Goal: Communication & Community: Share content

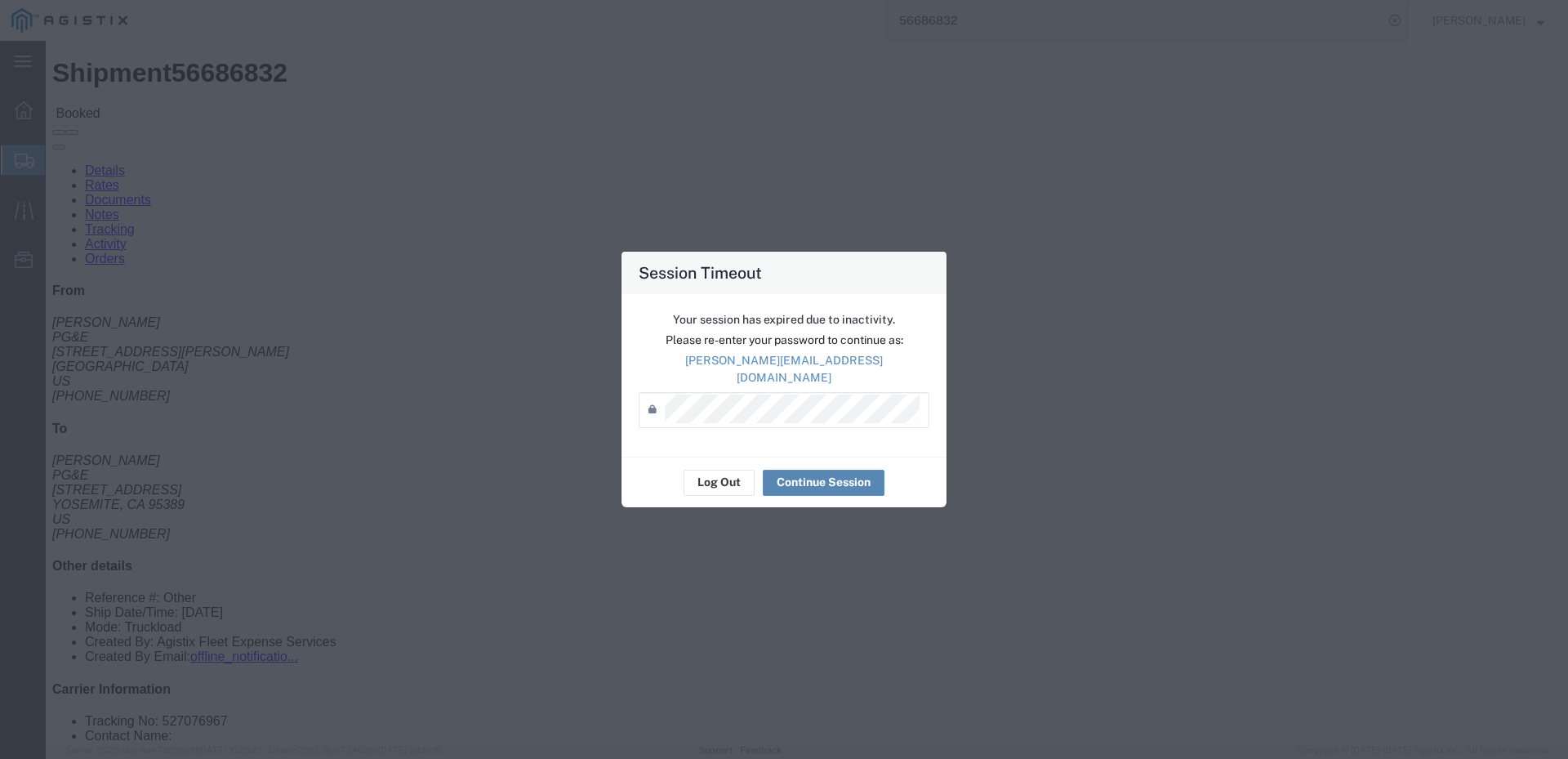
click at [811, 479] on button "Continue Session" at bounding box center [824, 483] width 122 height 26
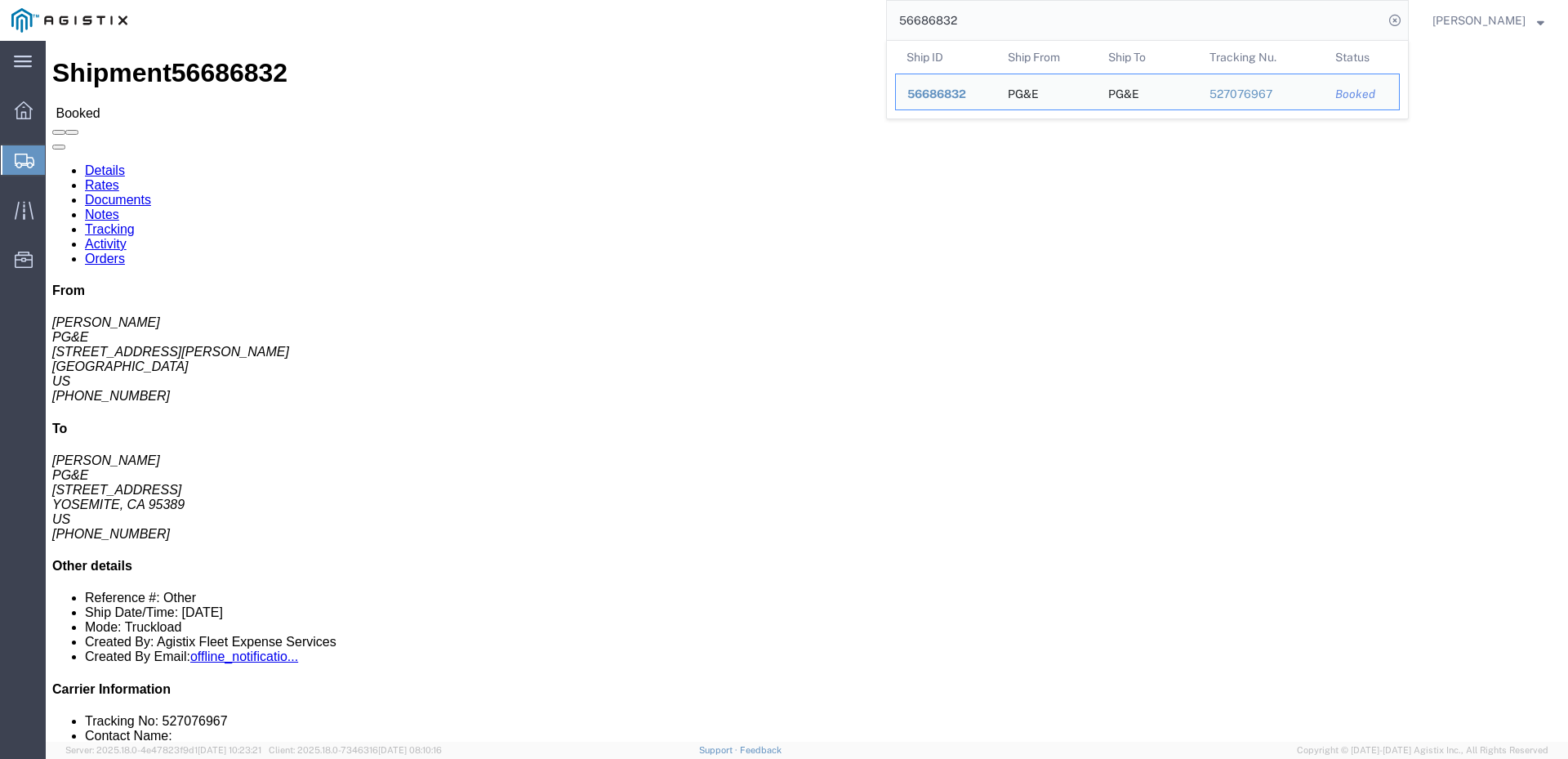
drag, startPoint x: 993, startPoint y: 20, endPoint x: 827, endPoint y: 2, distance: 167.0
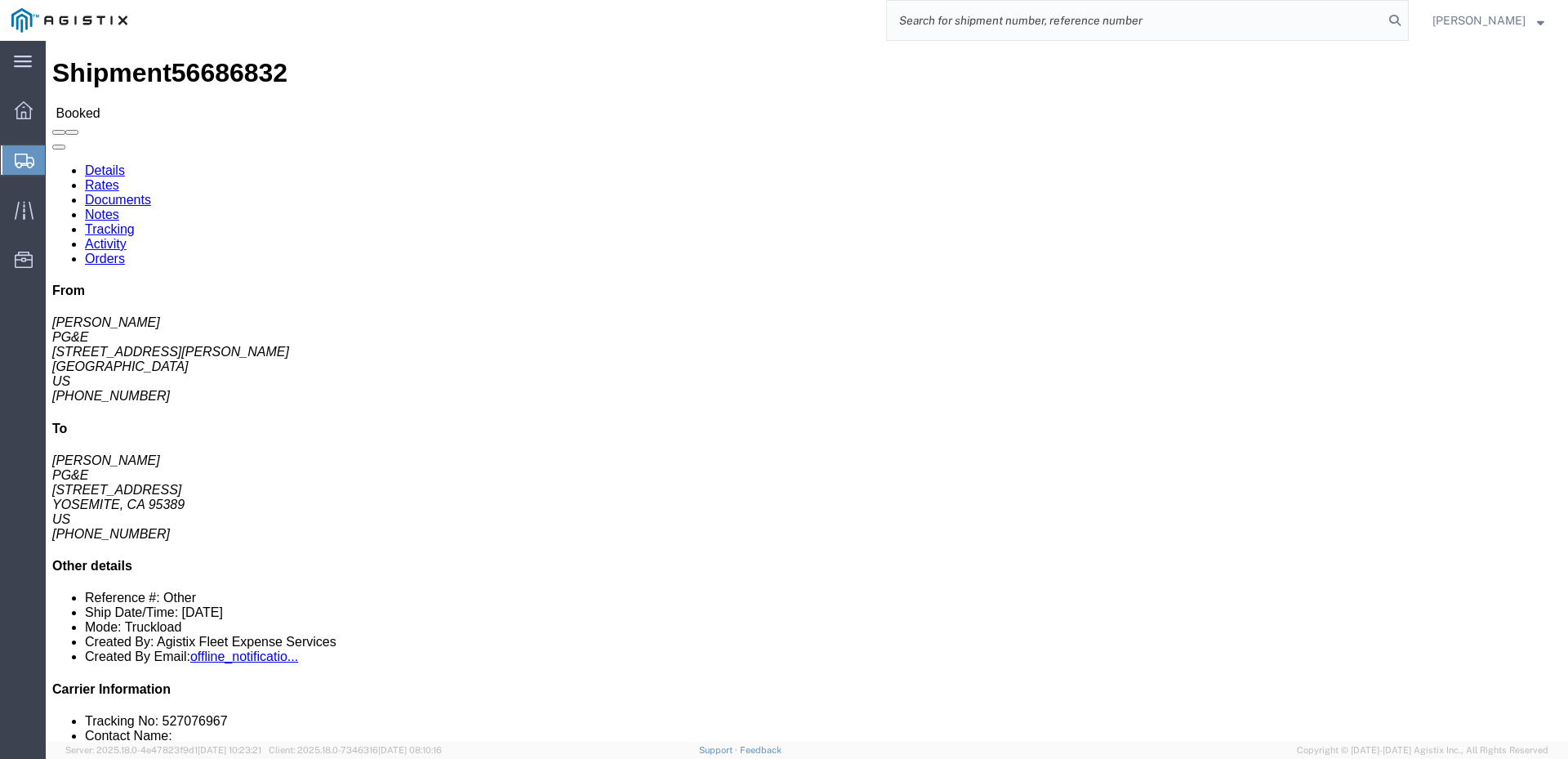
click span
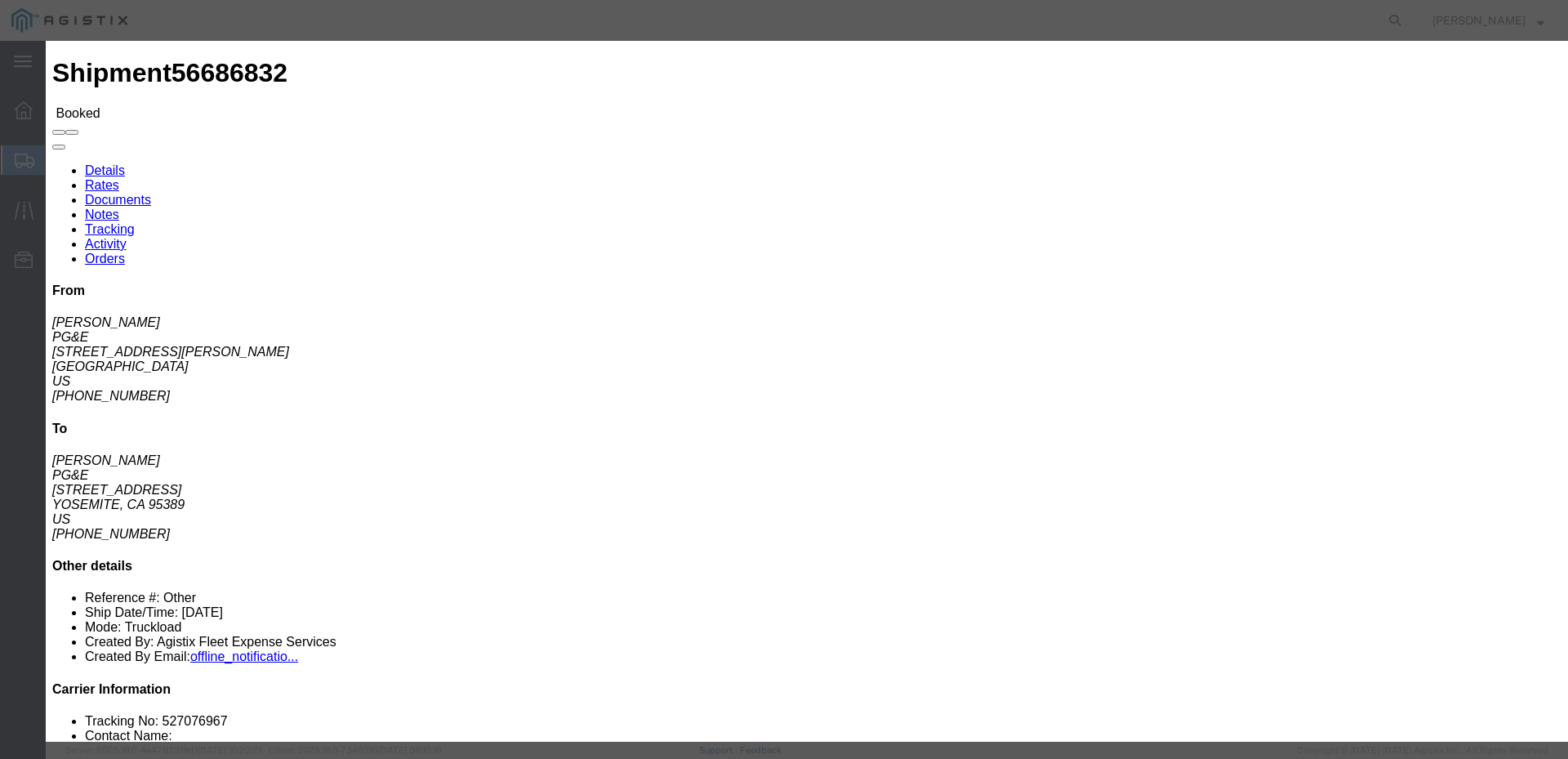
click icon "button"
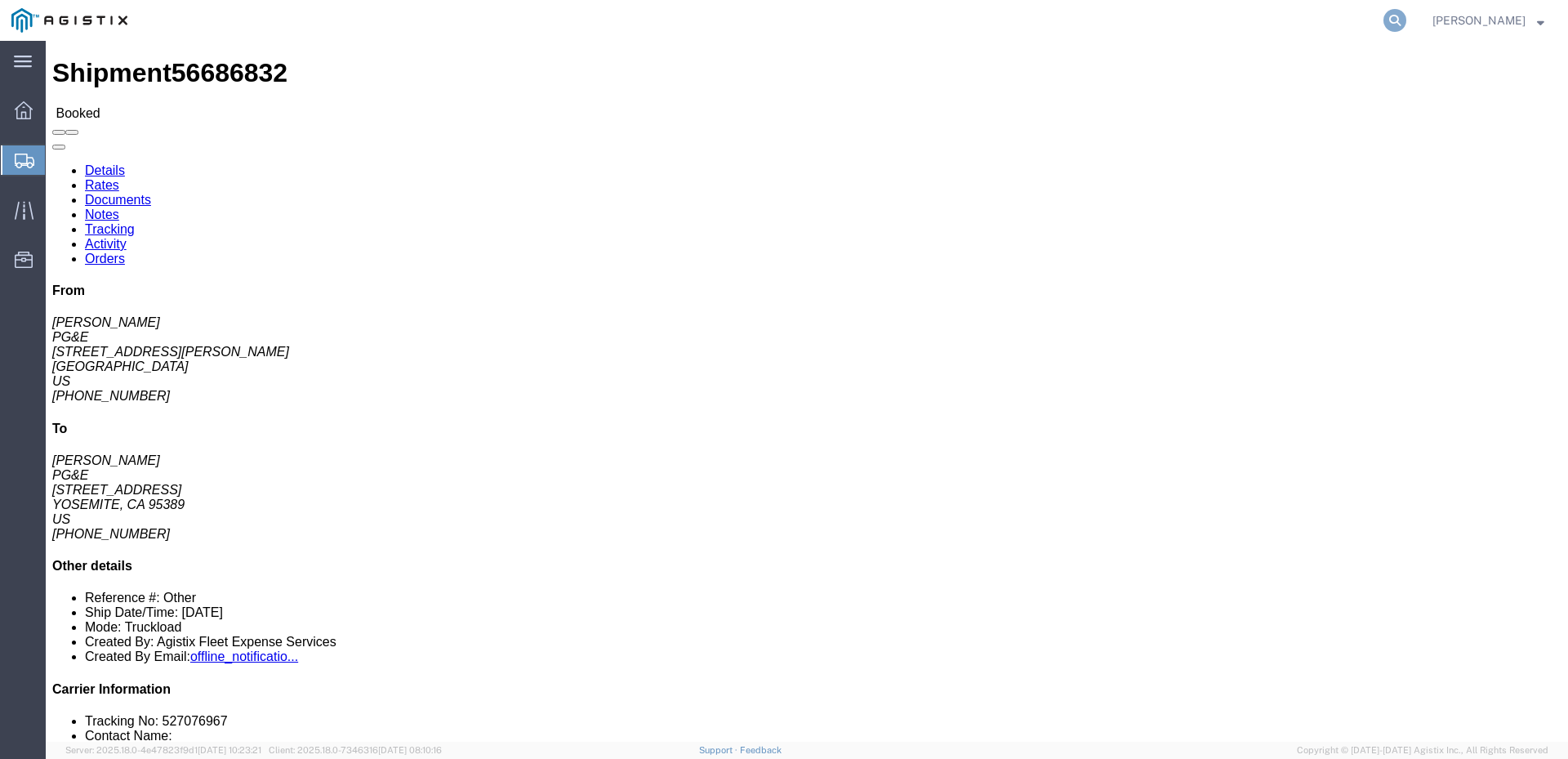
click at [1407, 13] on icon at bounding box center [1395, 20] width 23 height 23
click at [1093, 22] on input "search" at bounding box center [1135, 20] width 497 height 39
paste input "56696413"
type input "56696470"
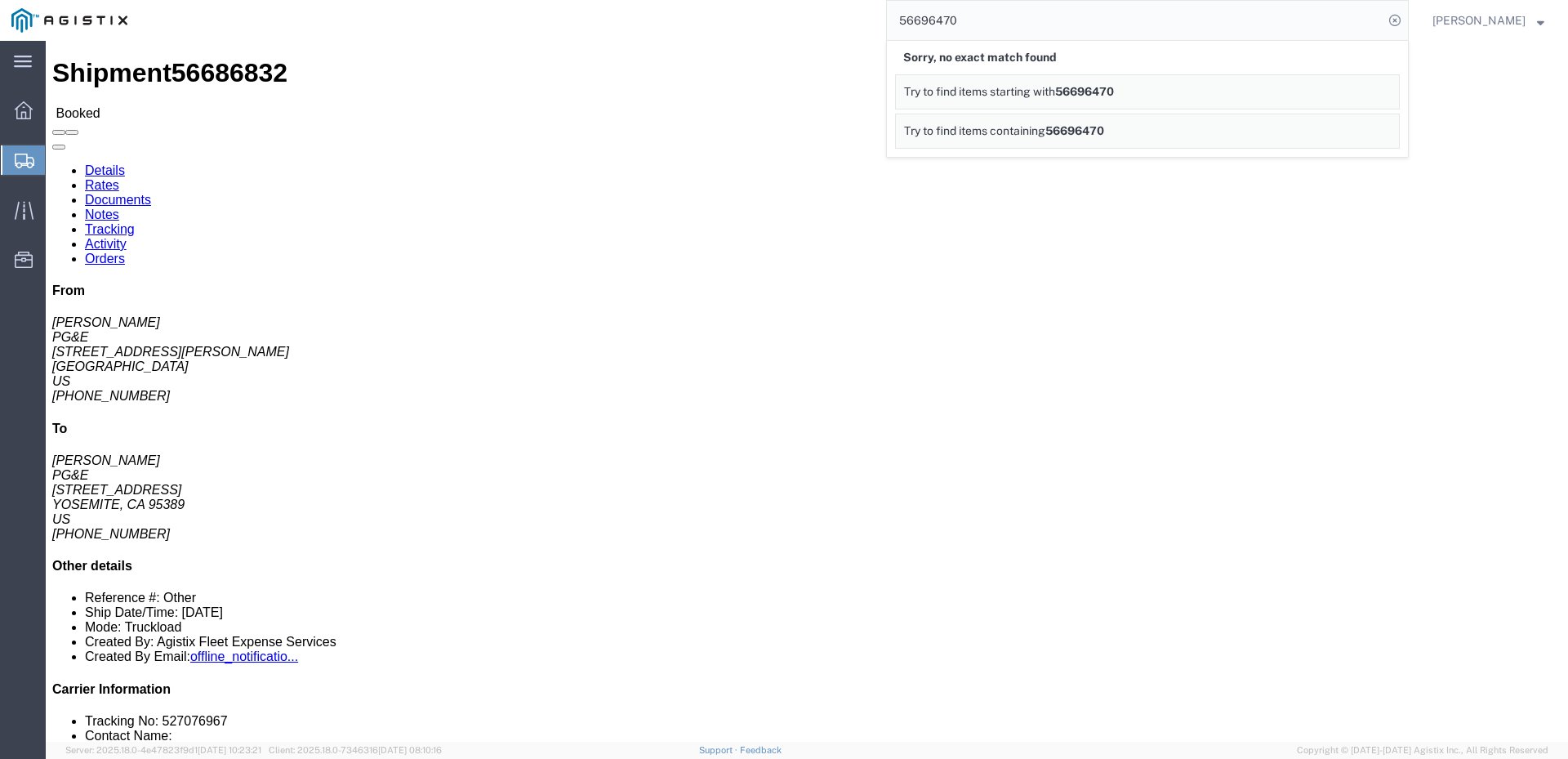
click at [1518, 5] on div "[PERSON_NAME]" at bounding box center [1489, 20] width 137 height 41
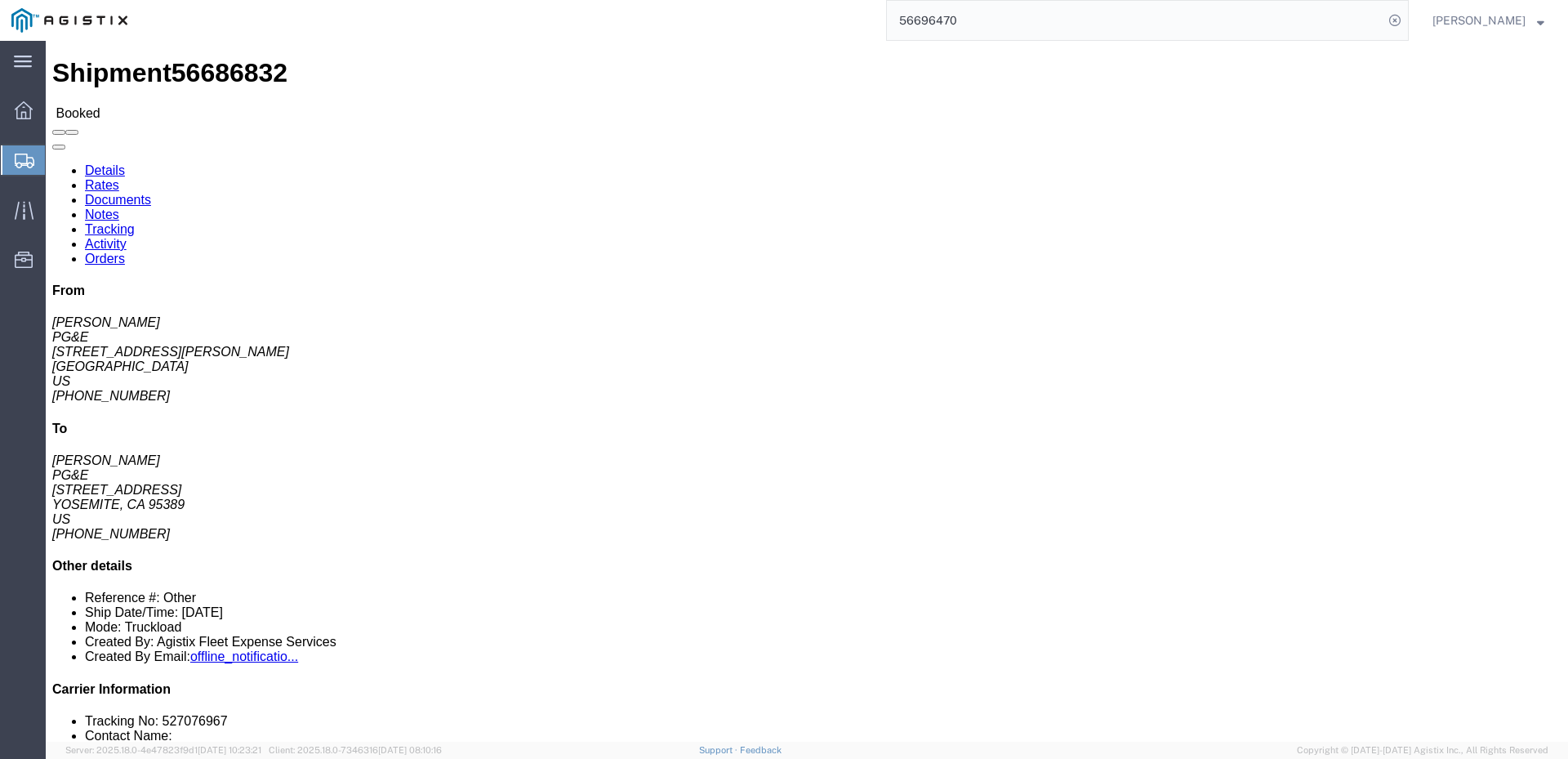
click at [1527, 25] on span "[PERSON_NAME]" at bounding box center [1489, 20] width 112 height 18
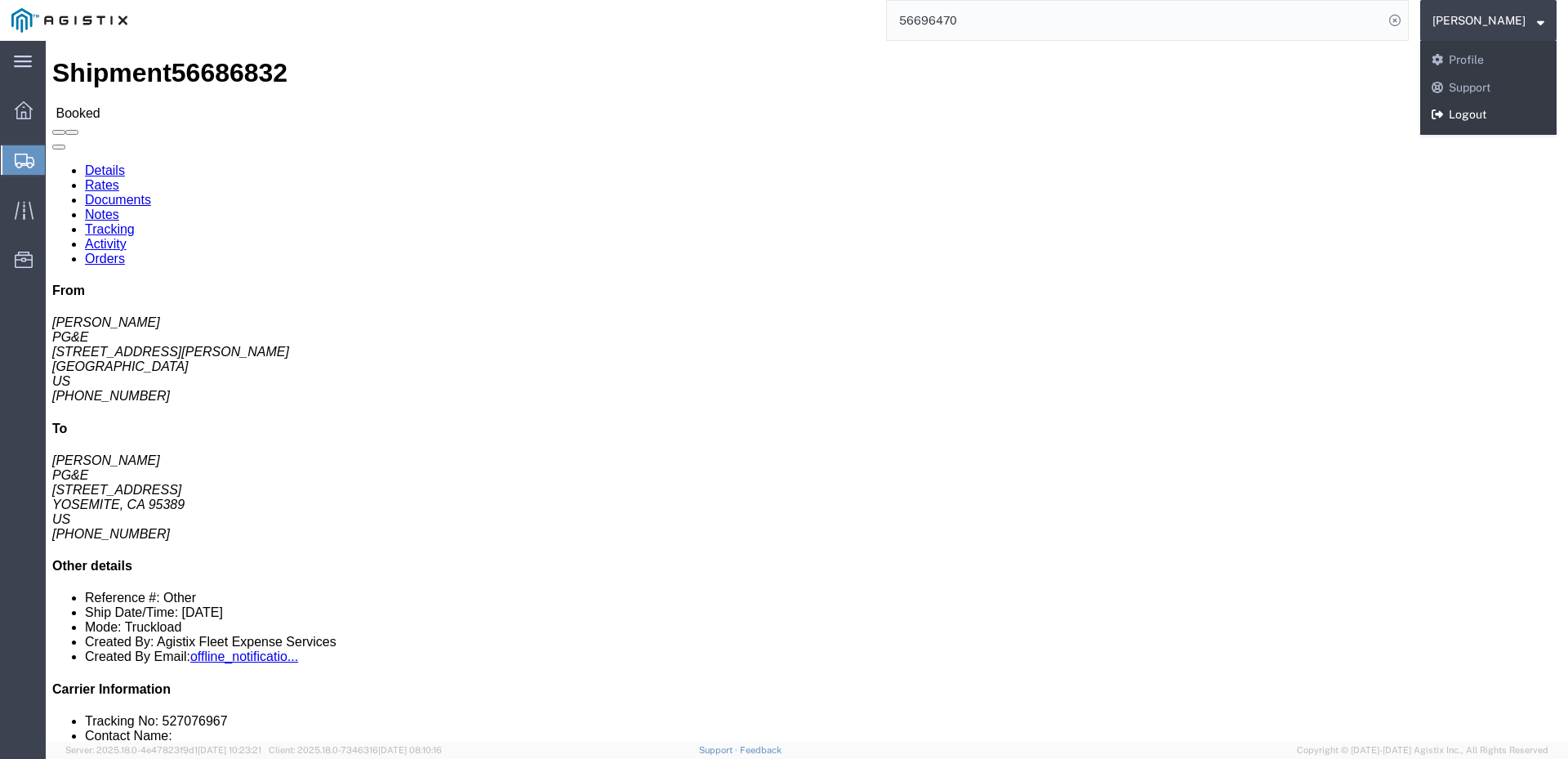
click at [1508, 114] on link "Logout" at bounding box center [1489, 115] width 137 height 27
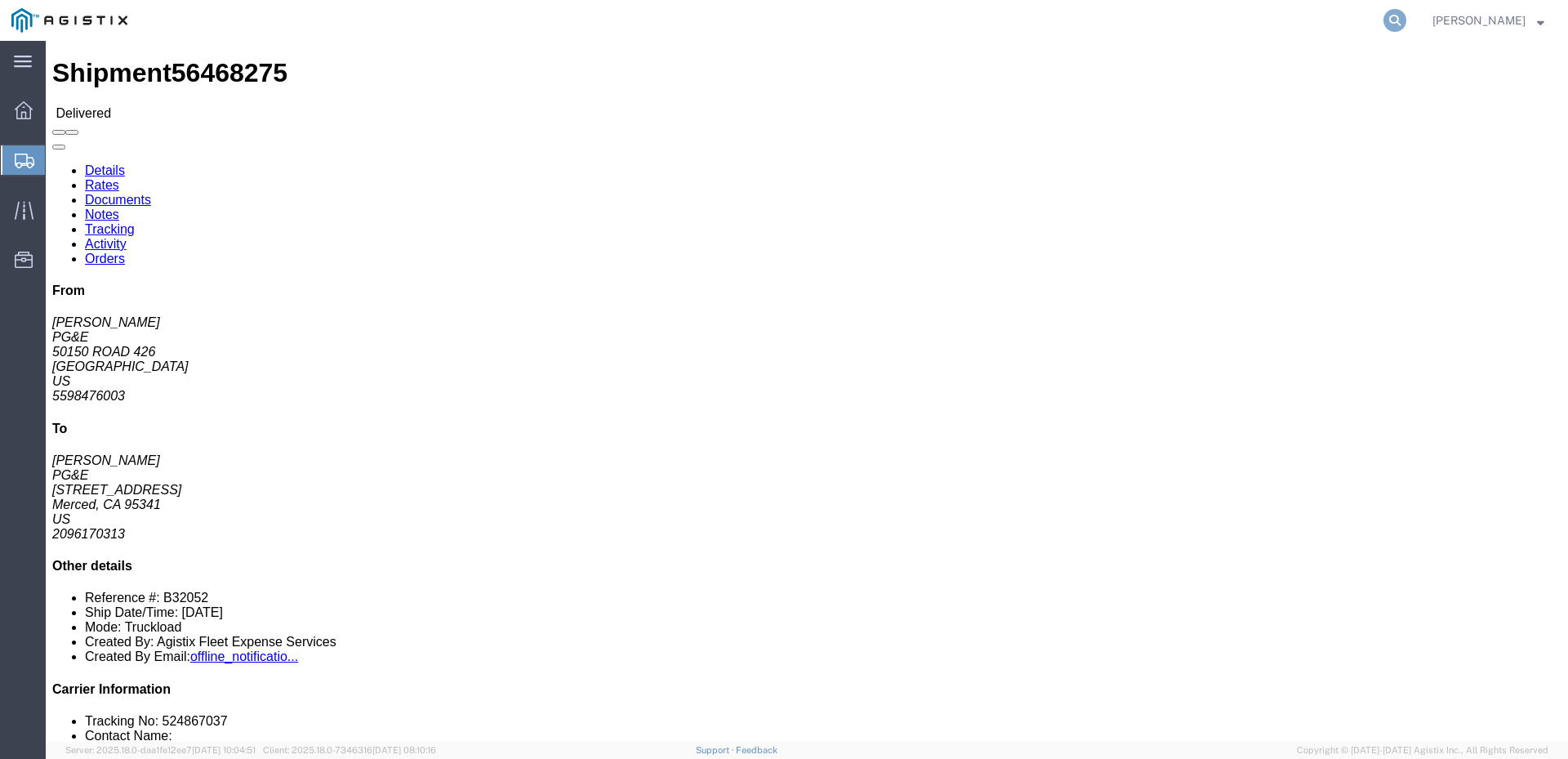
click at [1407, 25] on icon at bounding box center [1395, 20] width 23 height 23
click at [1187, 28] on input "search" at bounding box center [1135, 20] width 497 height 39
drag, startPoint x: 969, startPoint y: 26, endPoint x: 840, endPoint y: 12, distance: 129.8
type input "9"
paste input "56696413"
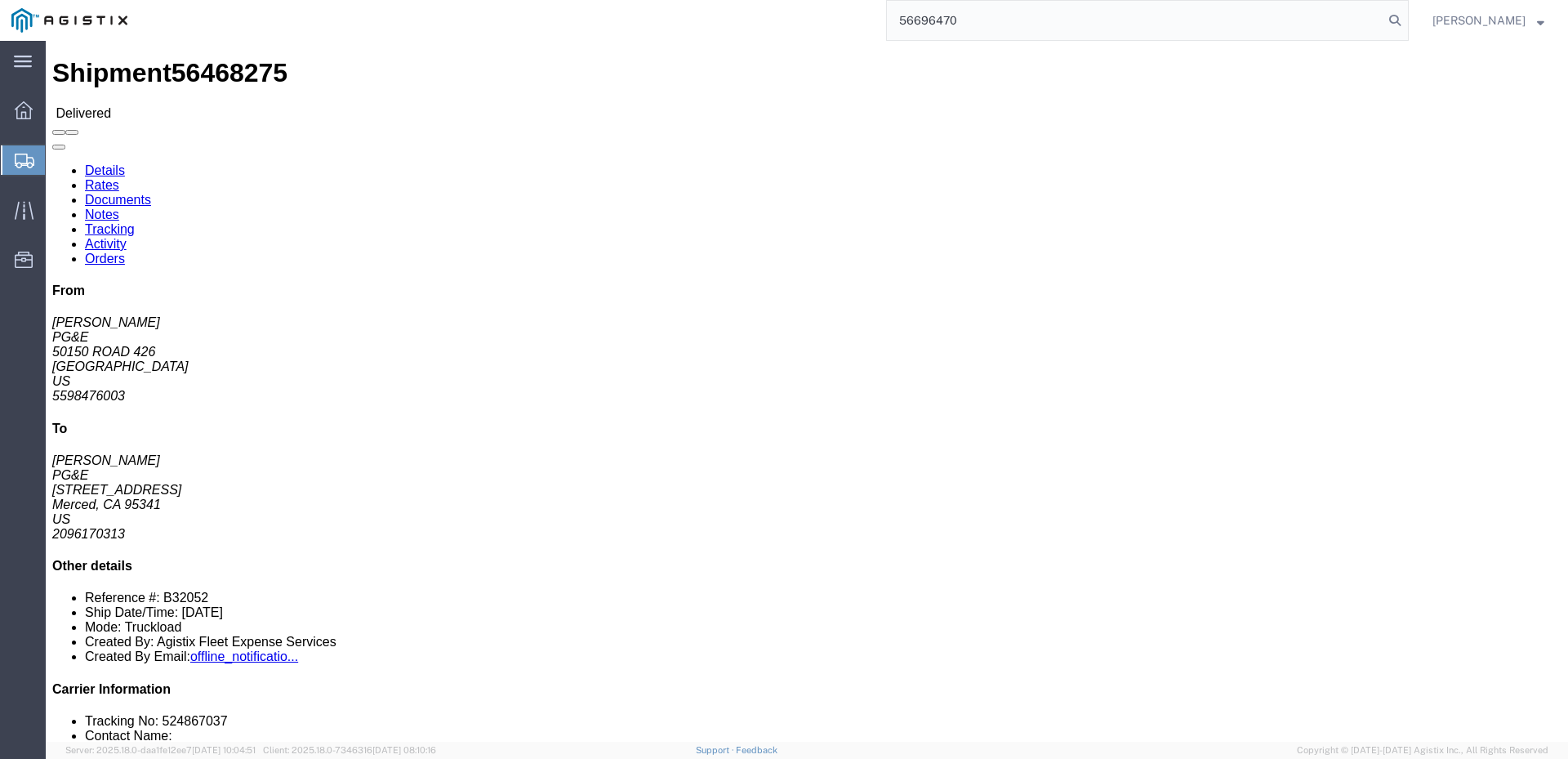
type input "56696470"
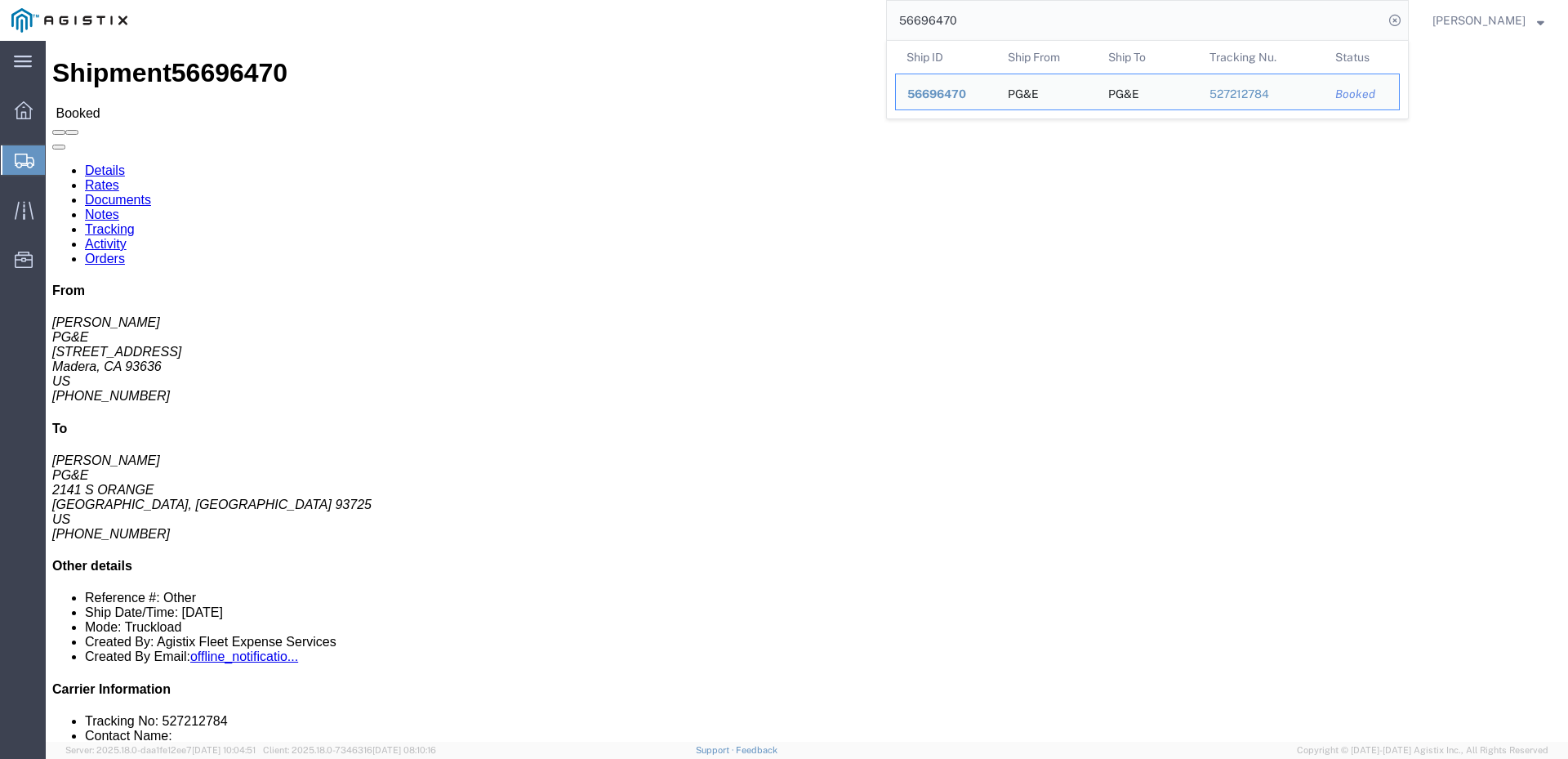
click p "General: Other Route: CN-W11159447 Route: SH-W61892905 Customer Ref: 56696470 C…"
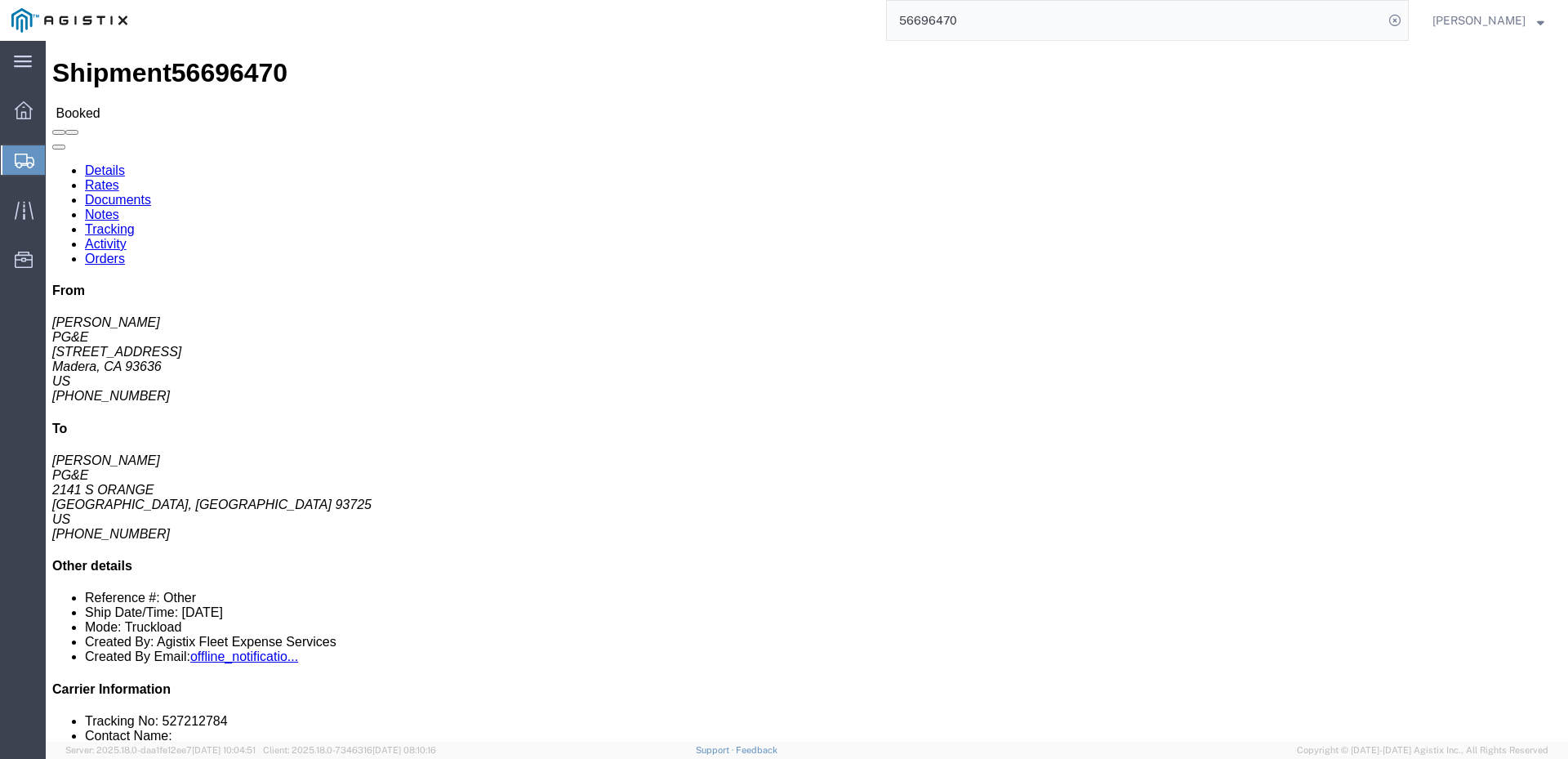
click span
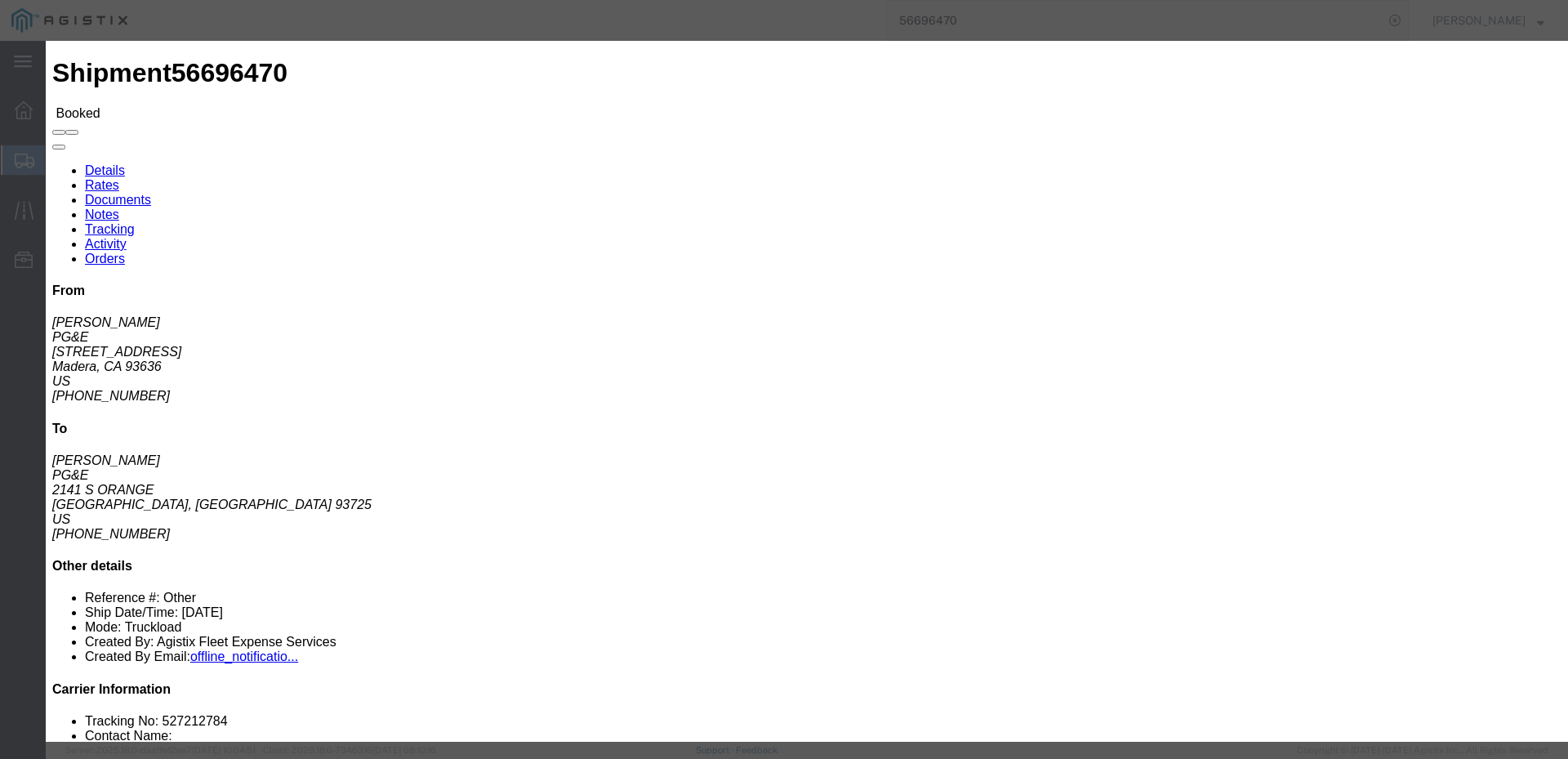
click input "text"
type input "[EMAIL_ADDRESS][DOMAIN_NAME]"
click input "PGE Fleet Bill Of Lading"
checkbox input "true"
click button "Send"
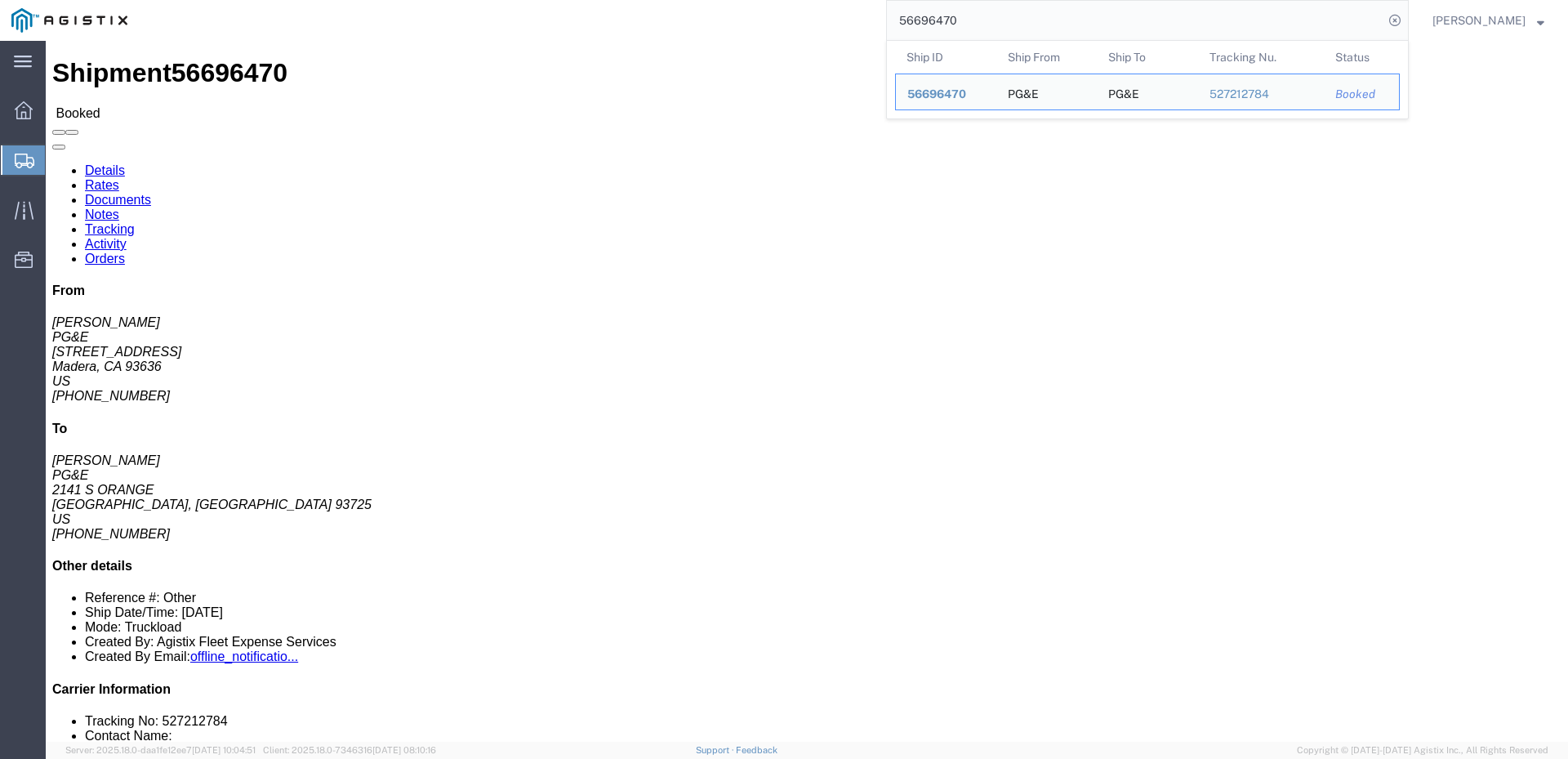
click at [996, 28] on input "56696470" at bounding box center [1135, 20] width 497 height 39
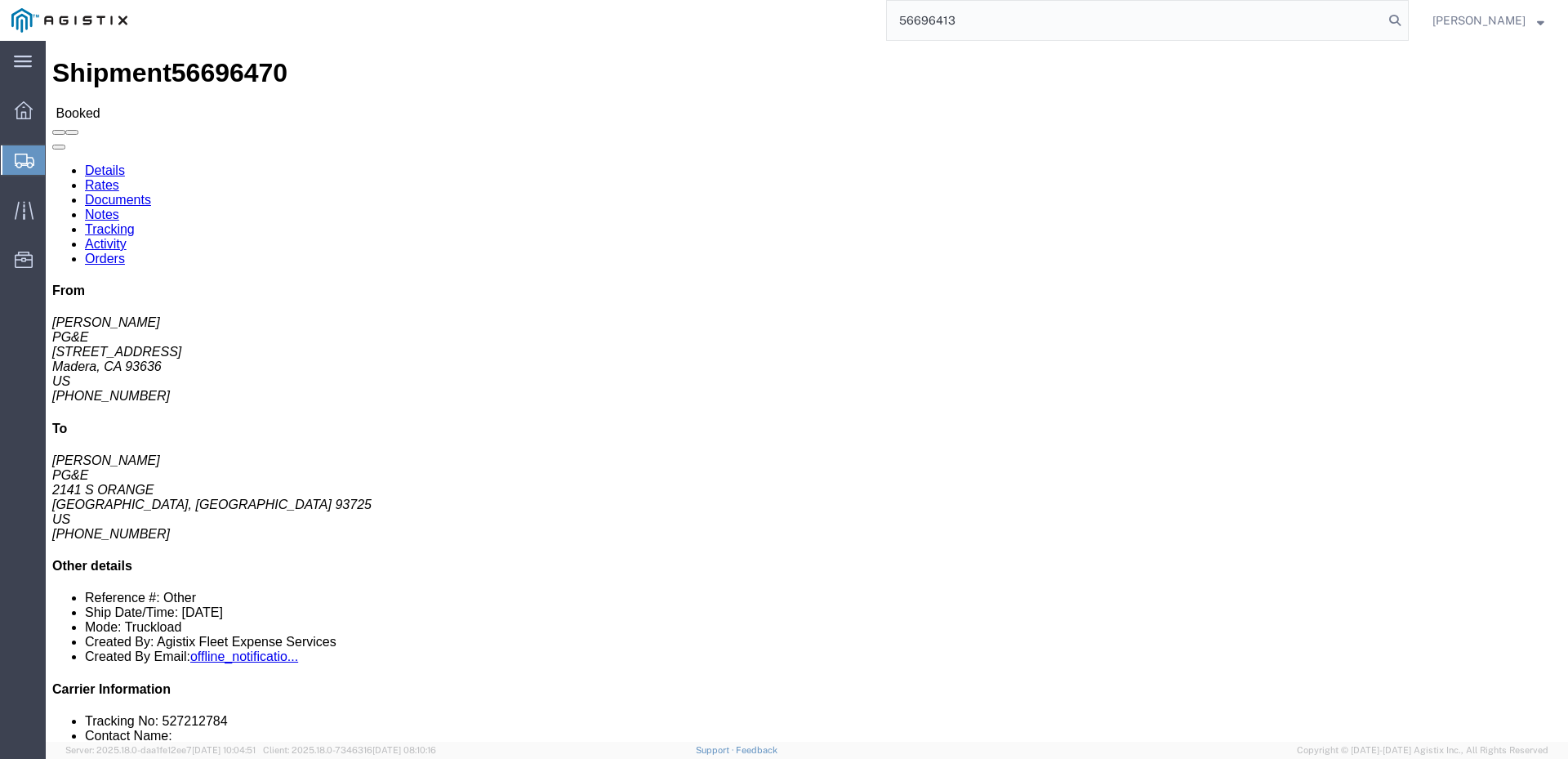
type input "56696413"
click span
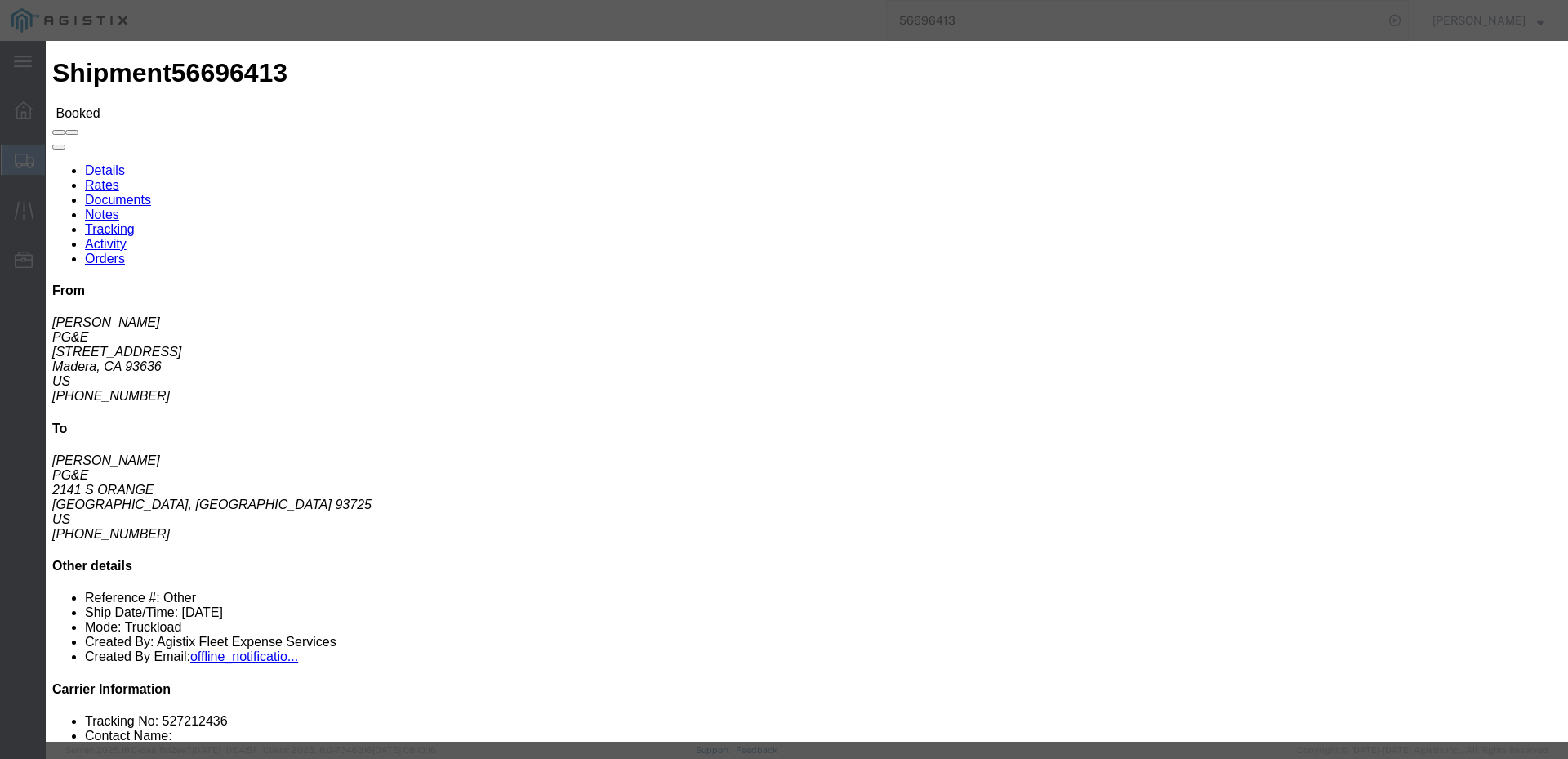
click input "text"
type input "[EMAIL_ADDRESS][DOMAIN_NAME]"
click input "PGE Fleet Bill Of Lading"
checkbox input "true"
click button "Send"
